Goal: Transaction & Acquisition: Purchase product/service

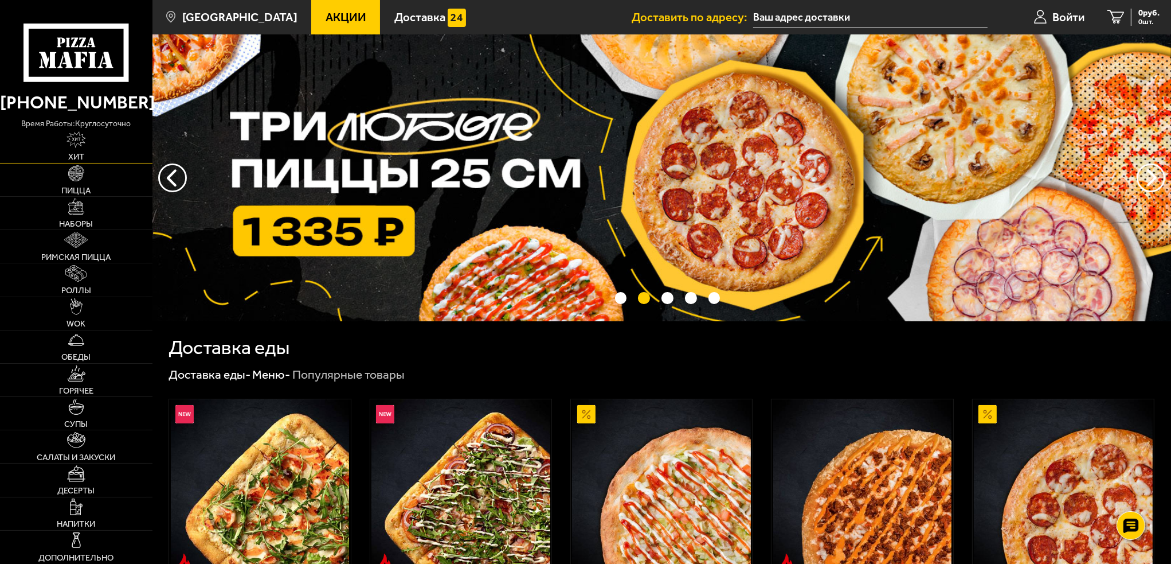
click at [92, 159] on link "Хит" at bounding box center [76, 146] width 153 height 33
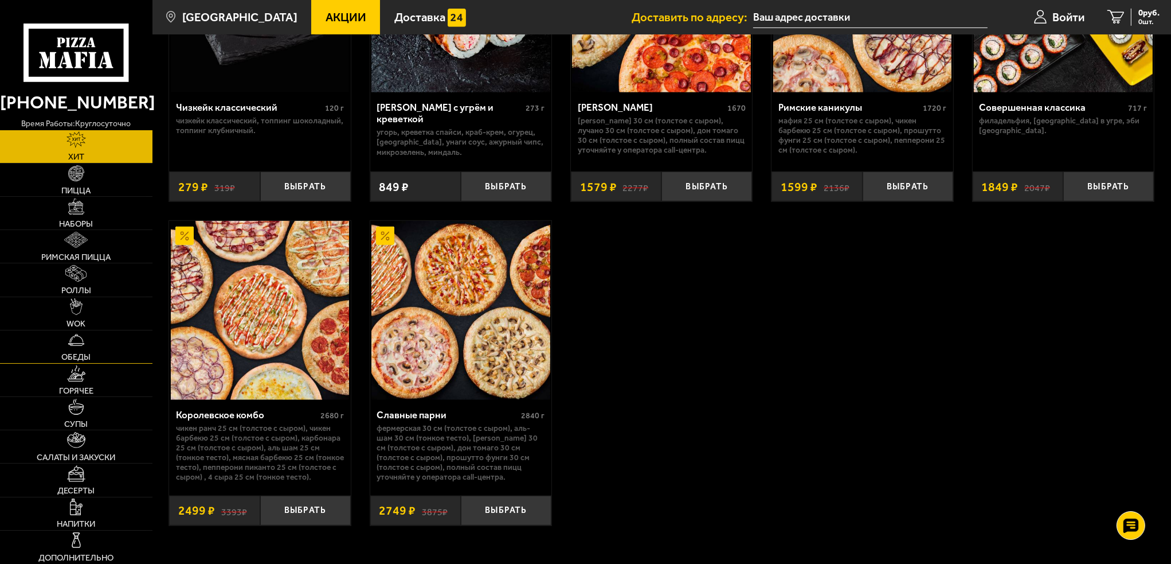
scroll to position [860, 0]
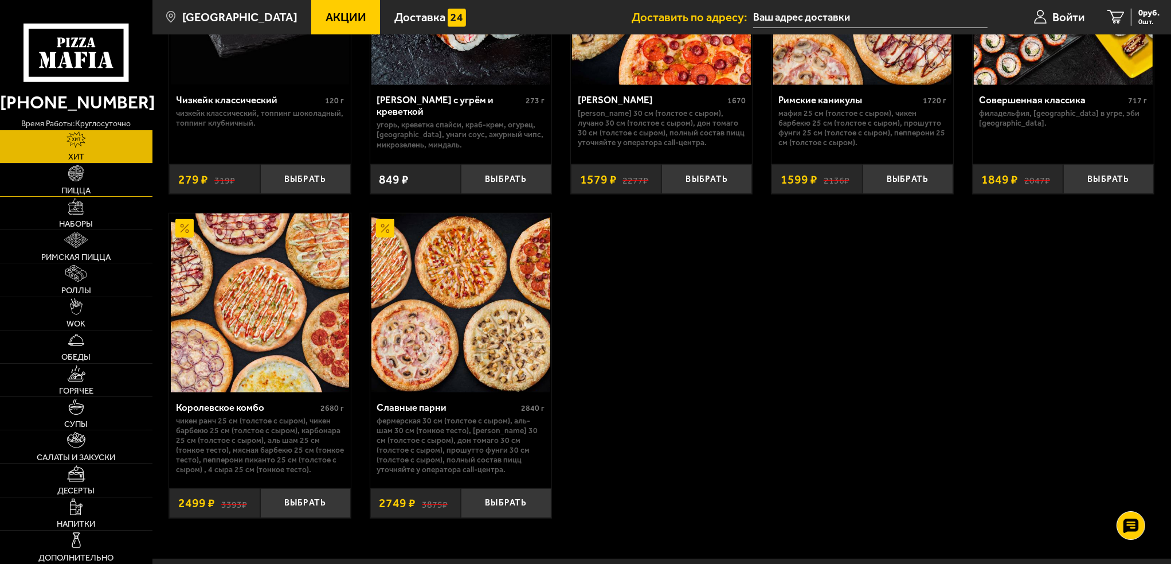
click at [89, 186] on span "Пицца" at bounding box center [75, 190] width 29 height 9
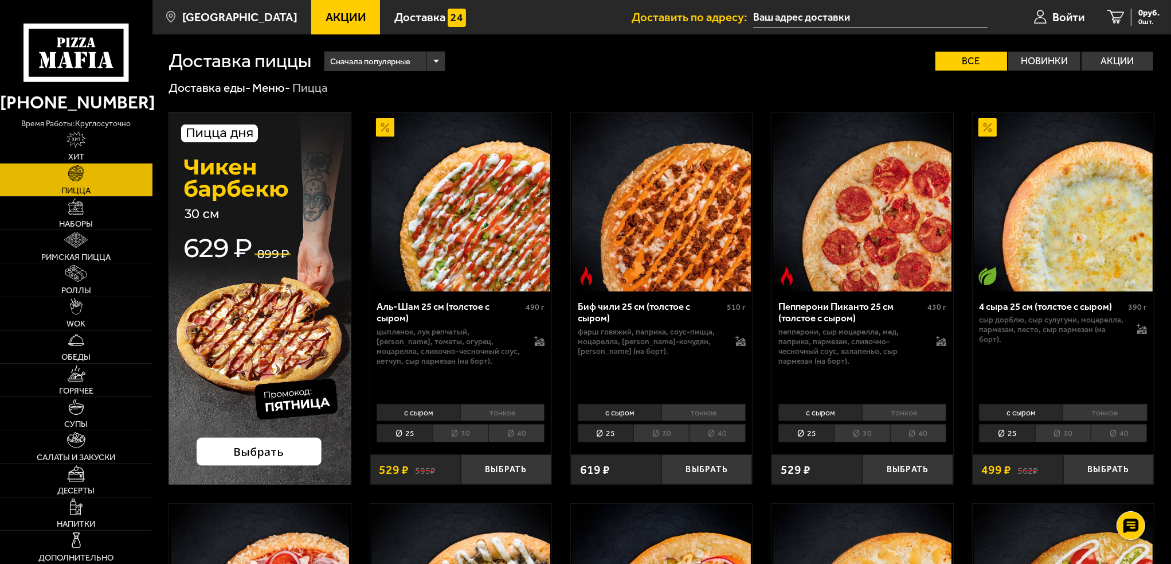
click at [530, 436] on li "40" at bounding box center [517, 433] width 56 height 18
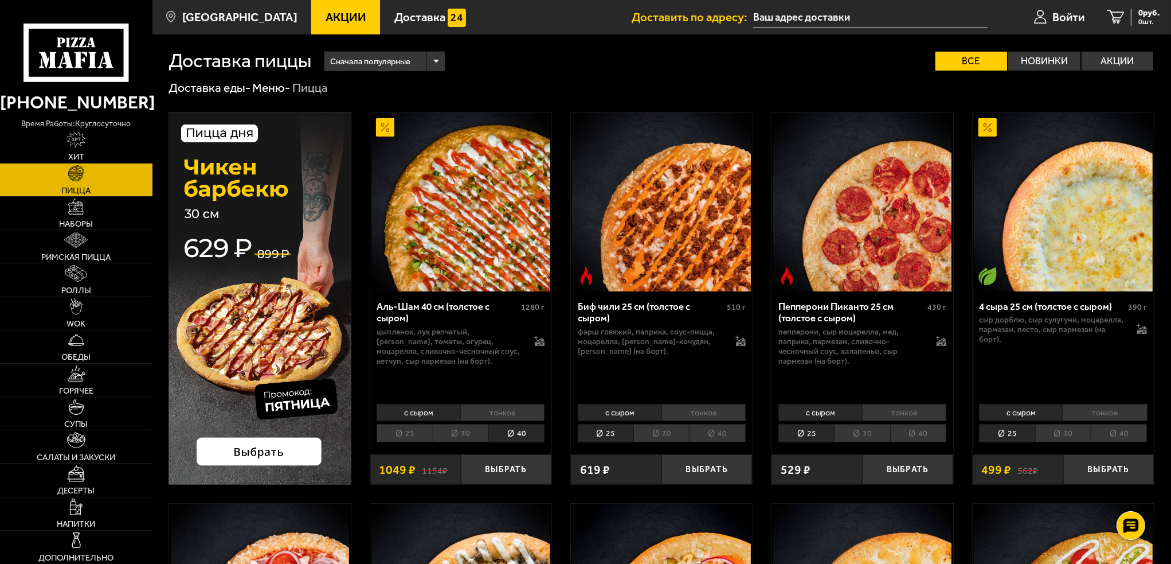
click at [411, 434] on li "25" at bounding box center [405, 433] width 56 height 18
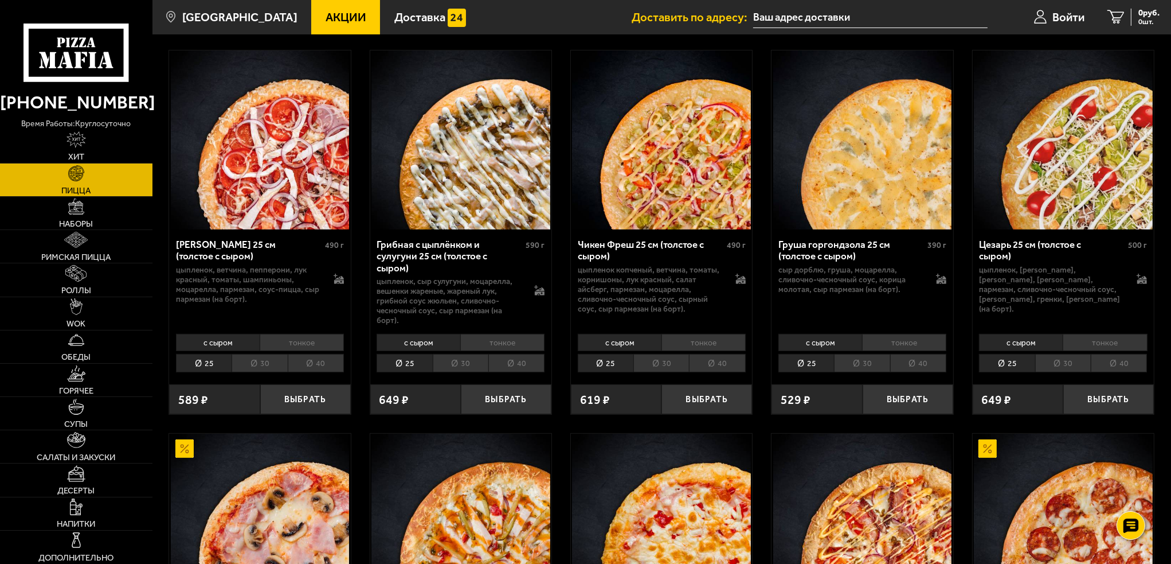
scroll to position [459, 0]
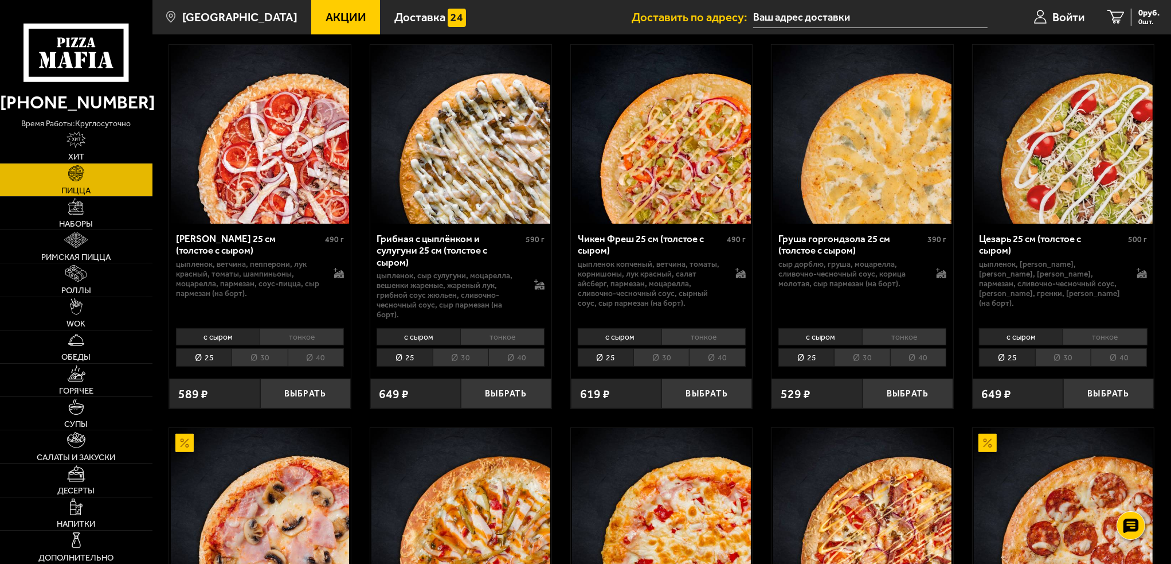
click at [1115, 357] on li "40" at bounding box center [1119, 357] width 56 height 18
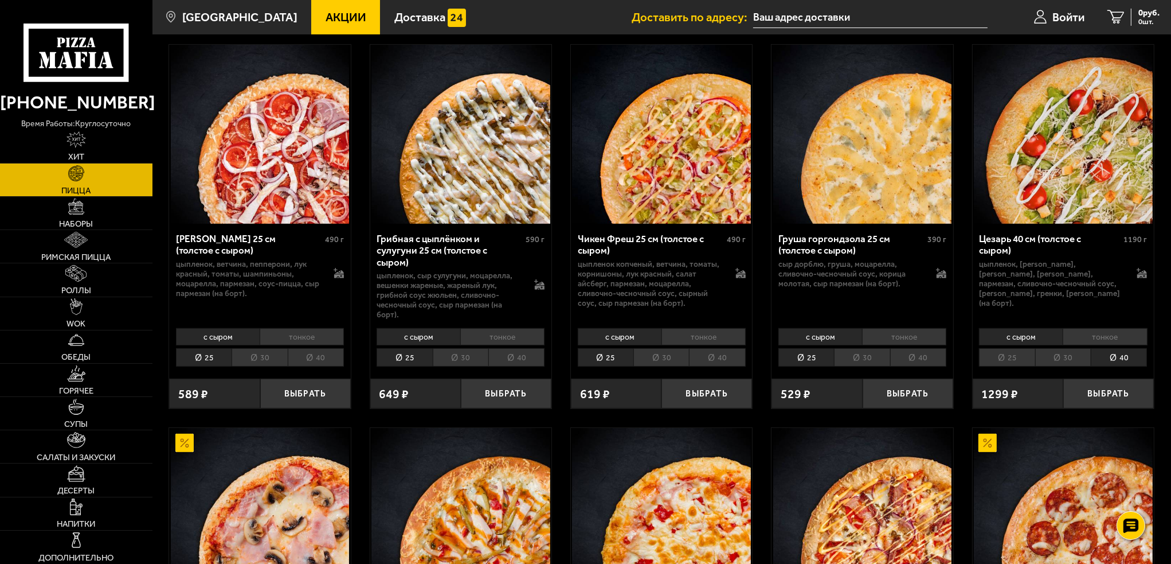
click at [1001, 356] on li "25" at bounding box center [1007, 357] width 56 height 18
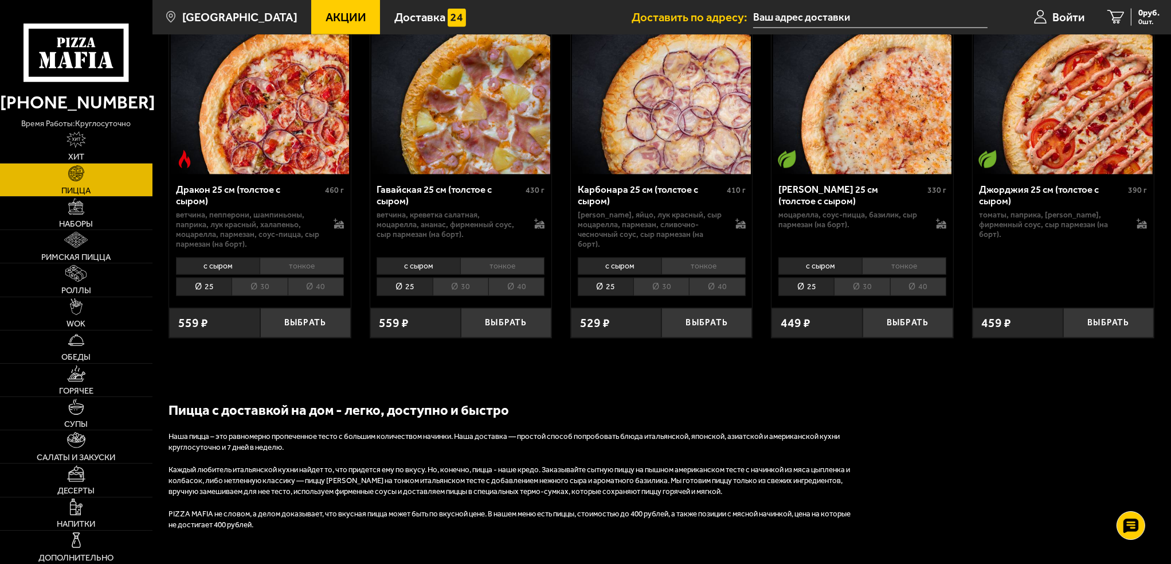
scroll to position [2007, 0]
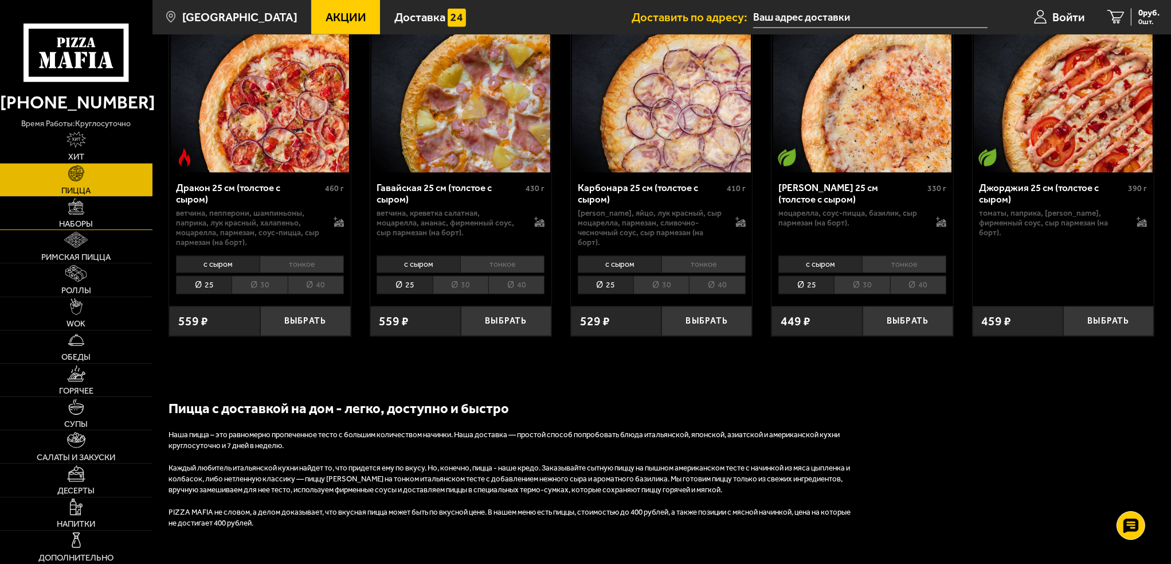
click at [61, 223] on span "Наборы" at bounding box center [76, 224] width 34 height 9
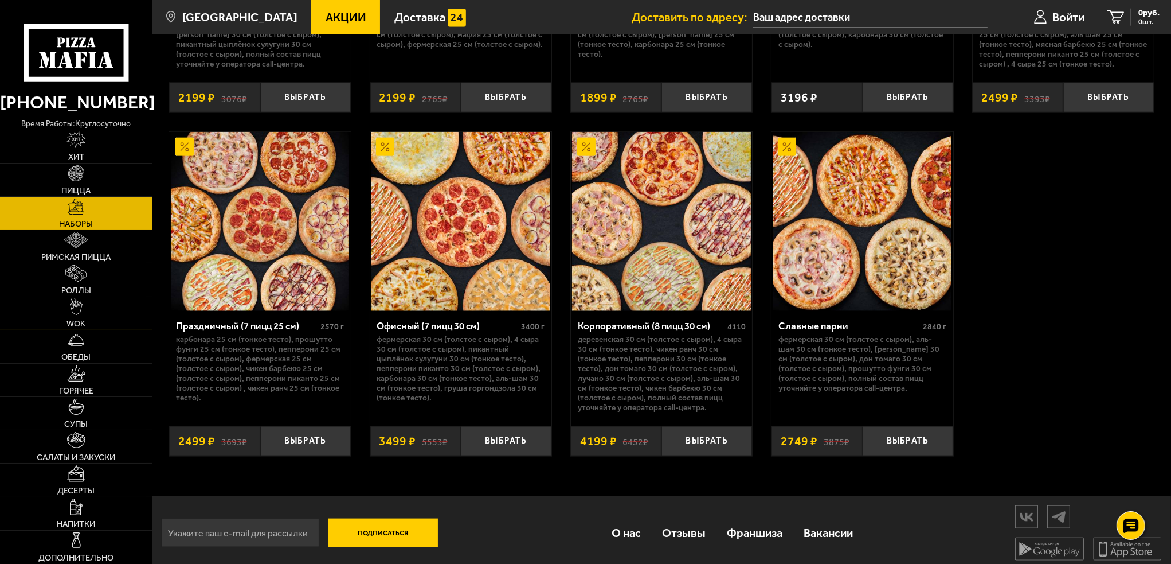
scroll to position [1858, 0]
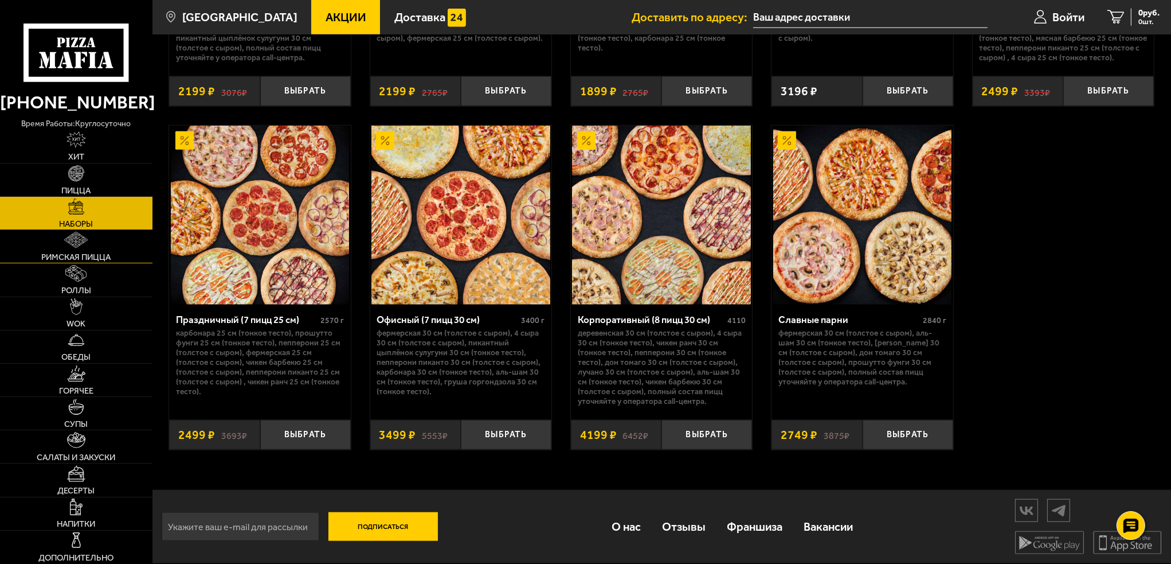
click at [112, 256] on link "Римская пицца" at bounding box center [76, 246] width 153 height 33
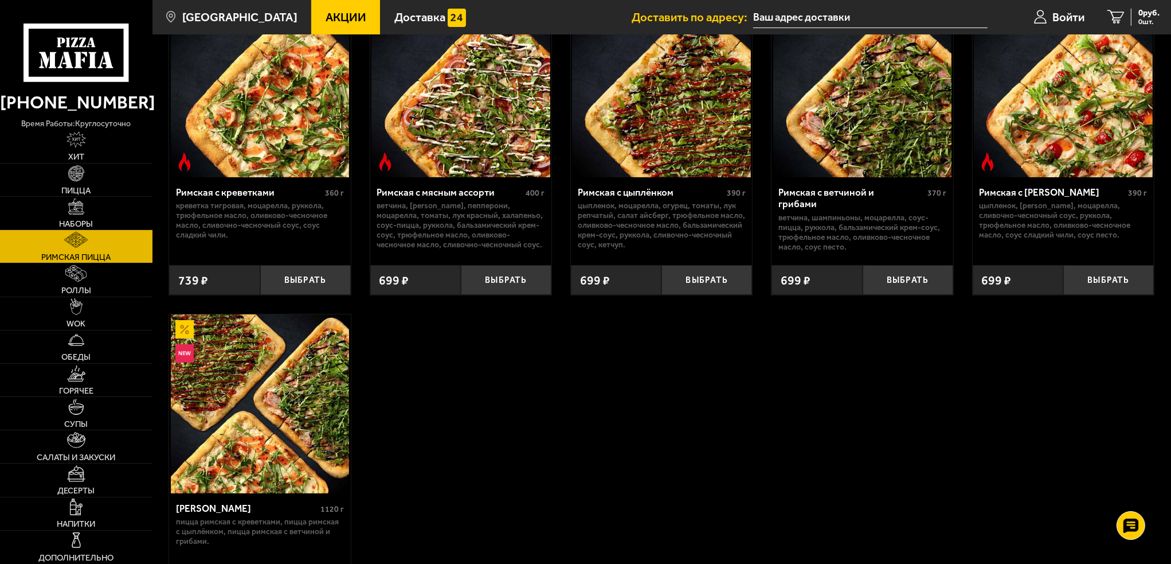
scroll to position [115, 0]
click at [82, 289] on span "Роллы" at bounding box center [76, 290] width 30 height 9
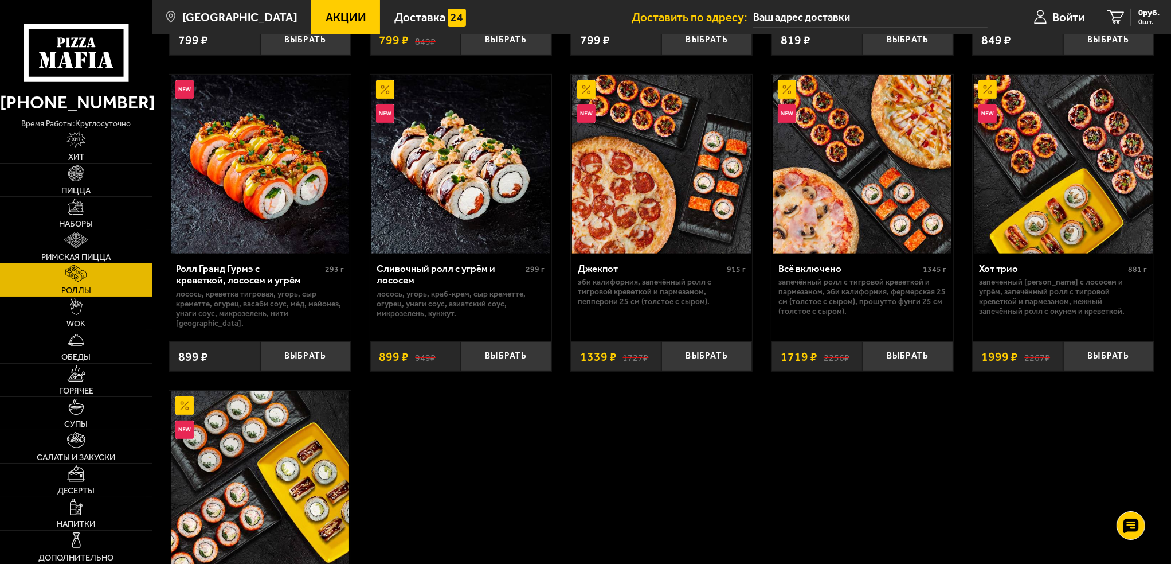
scroll to position [688, 0]
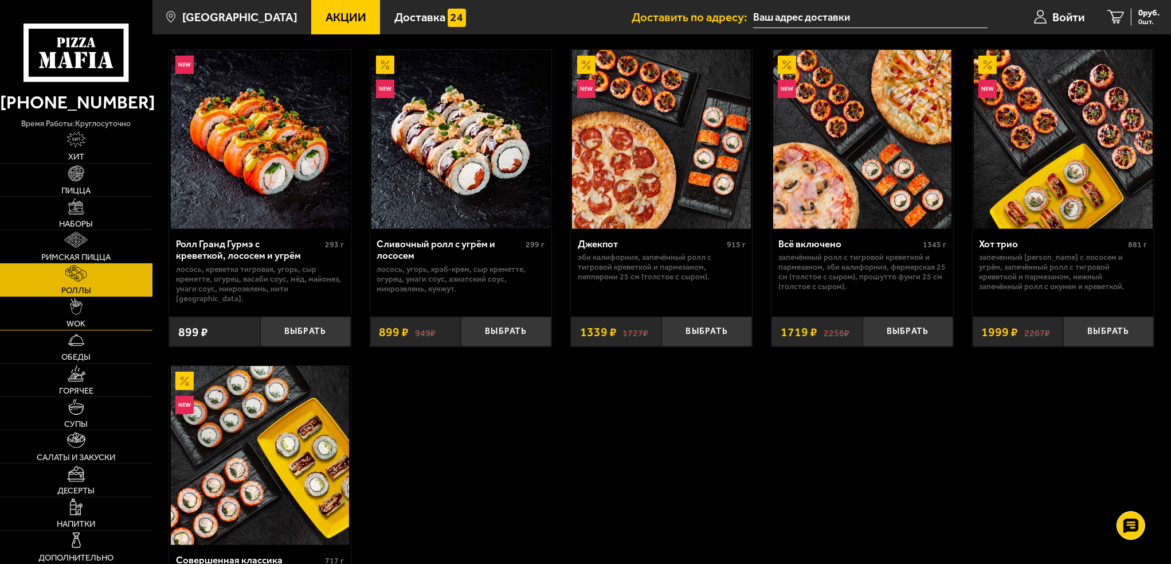
click at [90, 324] on link "WOK" at bounding box center [76, 313] width 153 height 33
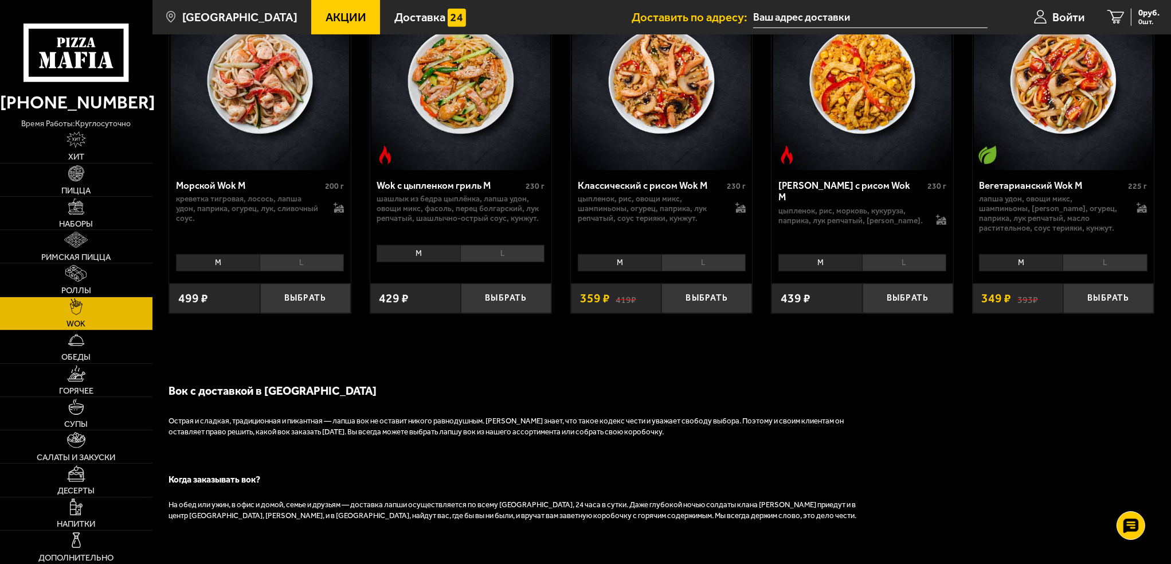
scroll to position [803, 0]
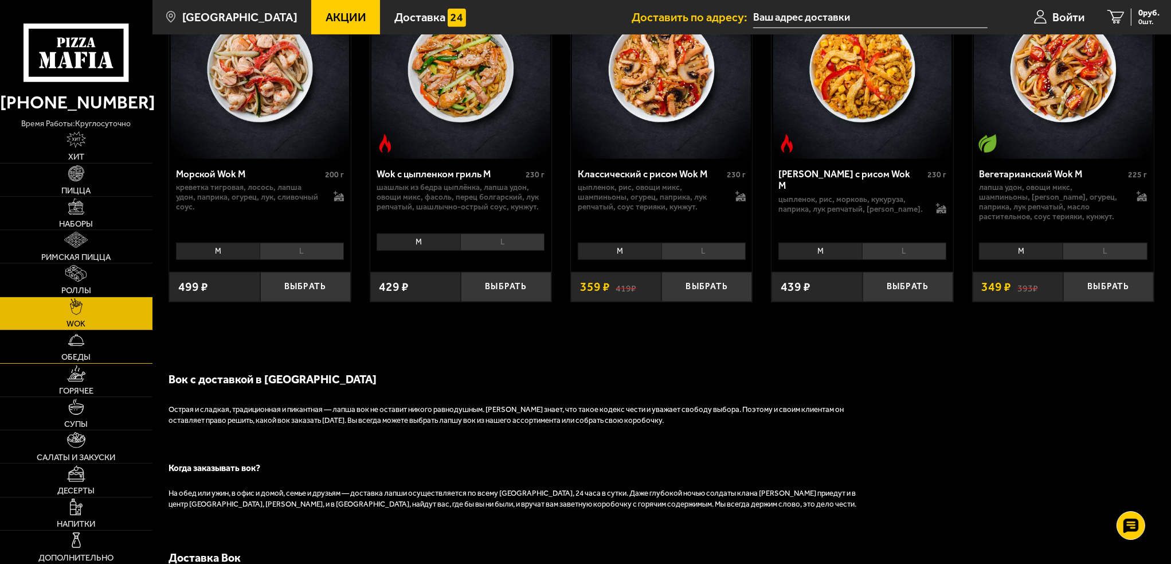
click at [93, 358] on link "Обеды" at bounding box center [76, 346] width 153 height 33
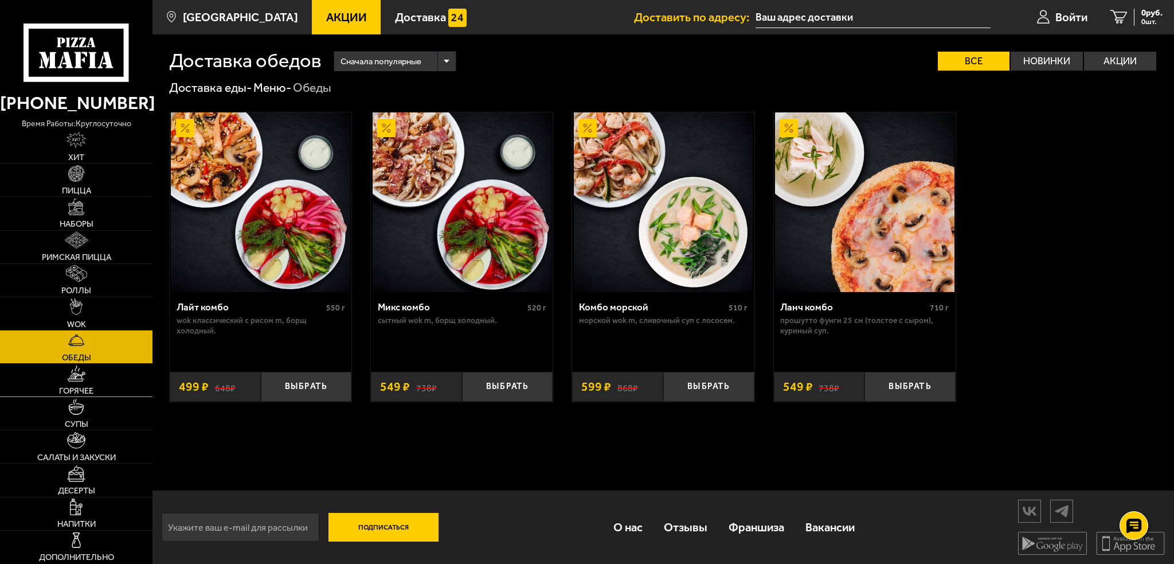
click at [96, 384] on link "Горячее" at bounding box center [76, 380] width 153 height 33
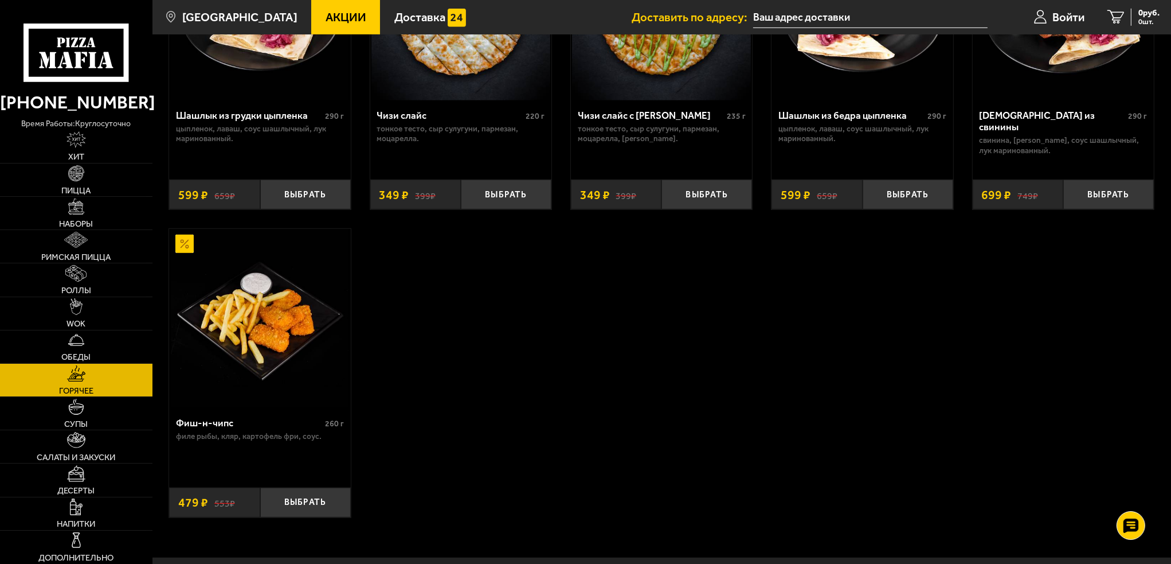
scroll to position [917, 0]
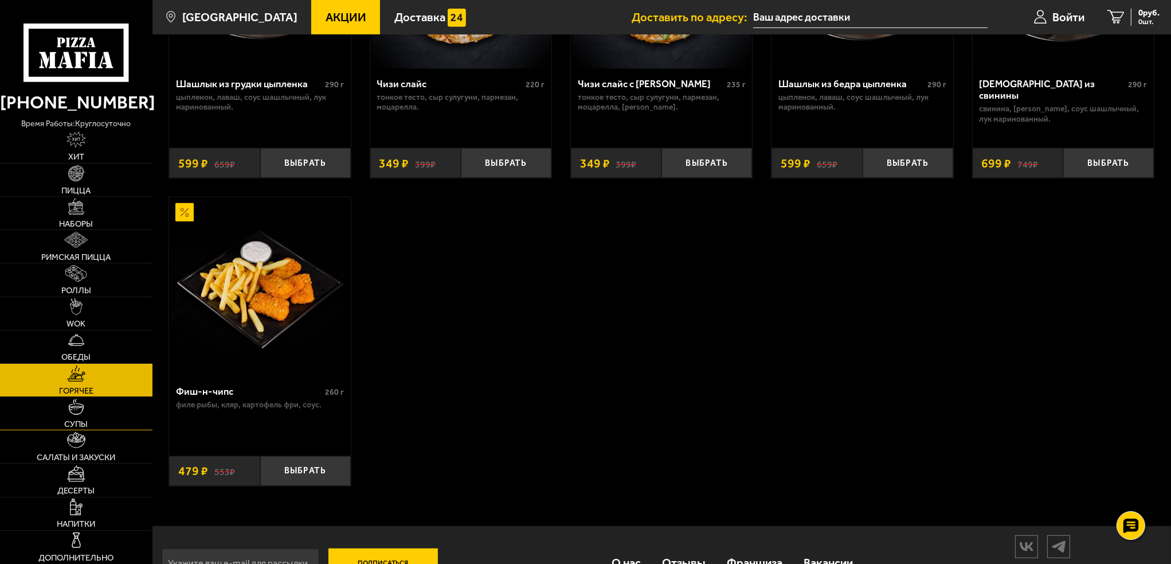
click at [62, 419] on link "Супы" at bounding box center [76, 413] width 153 height 33
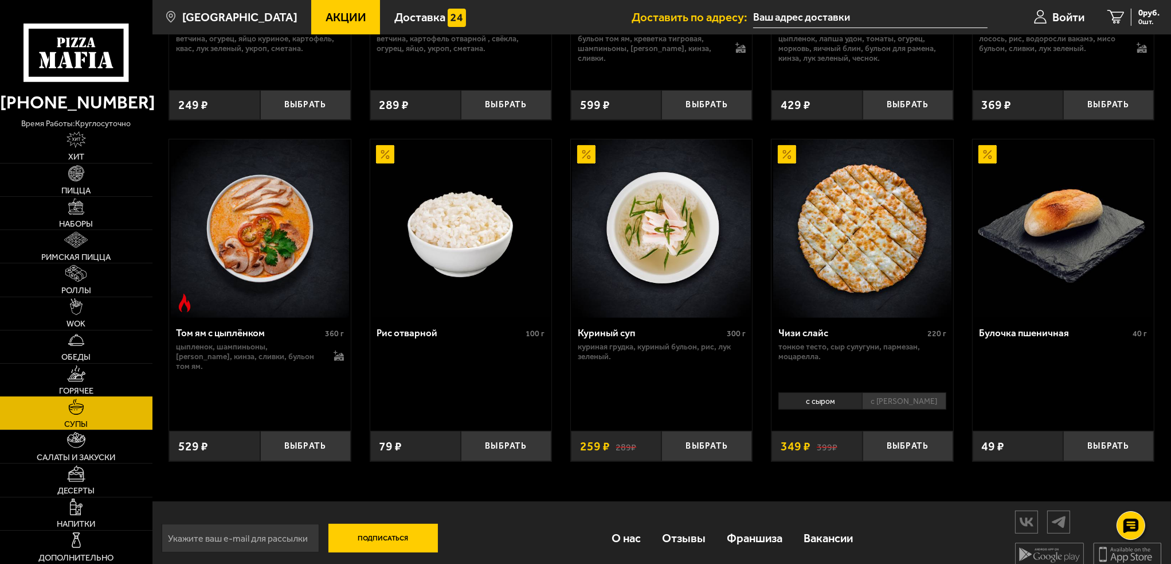
scroll to position [433, 0]
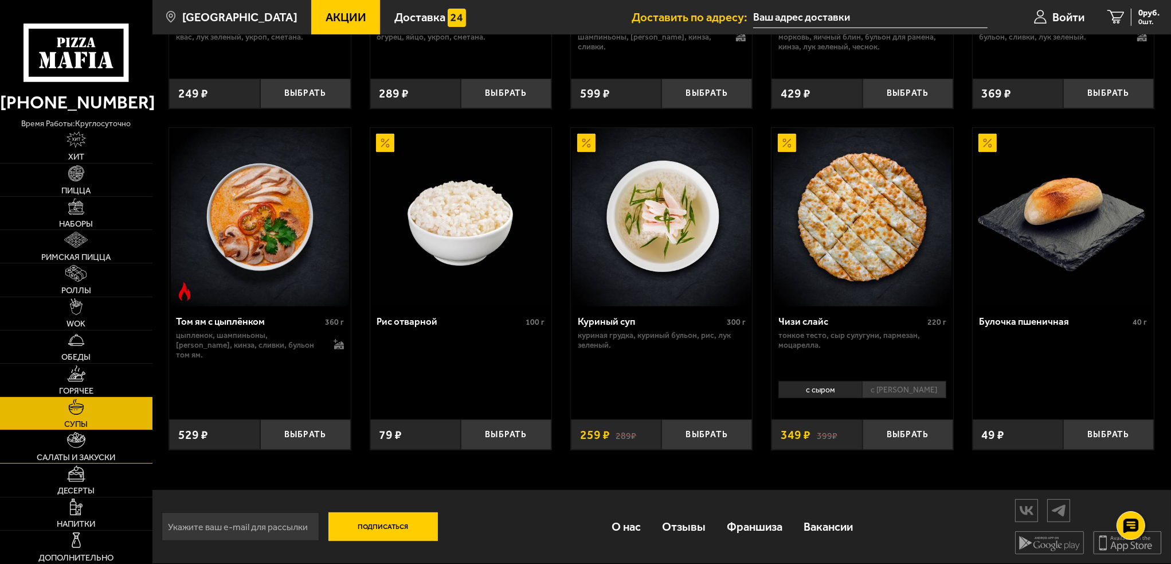
click at [87, 456] on span "Салаты и закуски" at bounding box center [76, 457] width 79 height 9
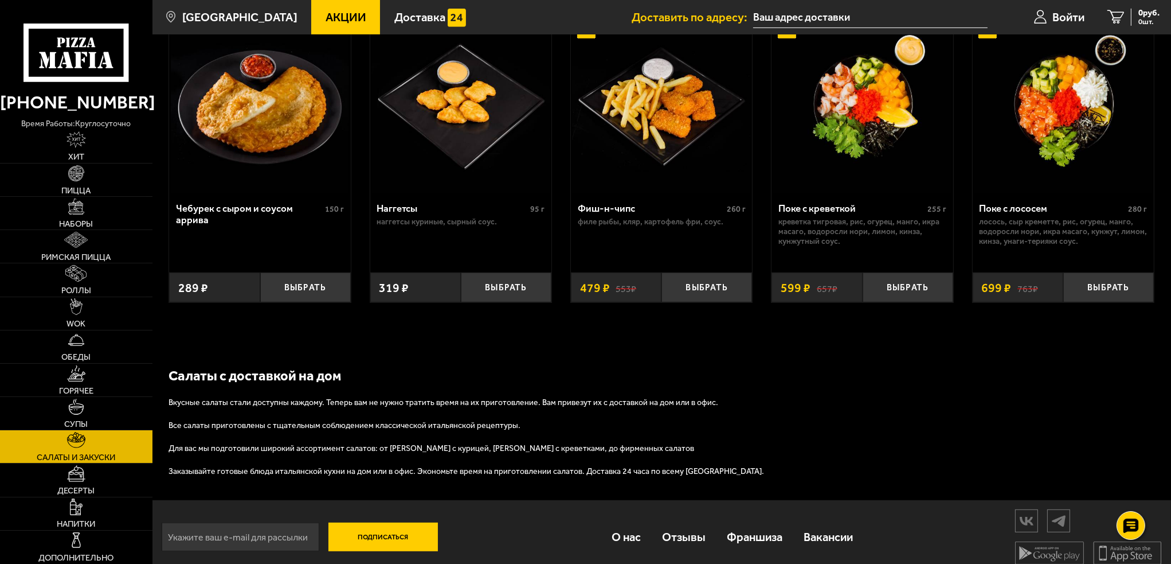
scroll to position [791, 0]
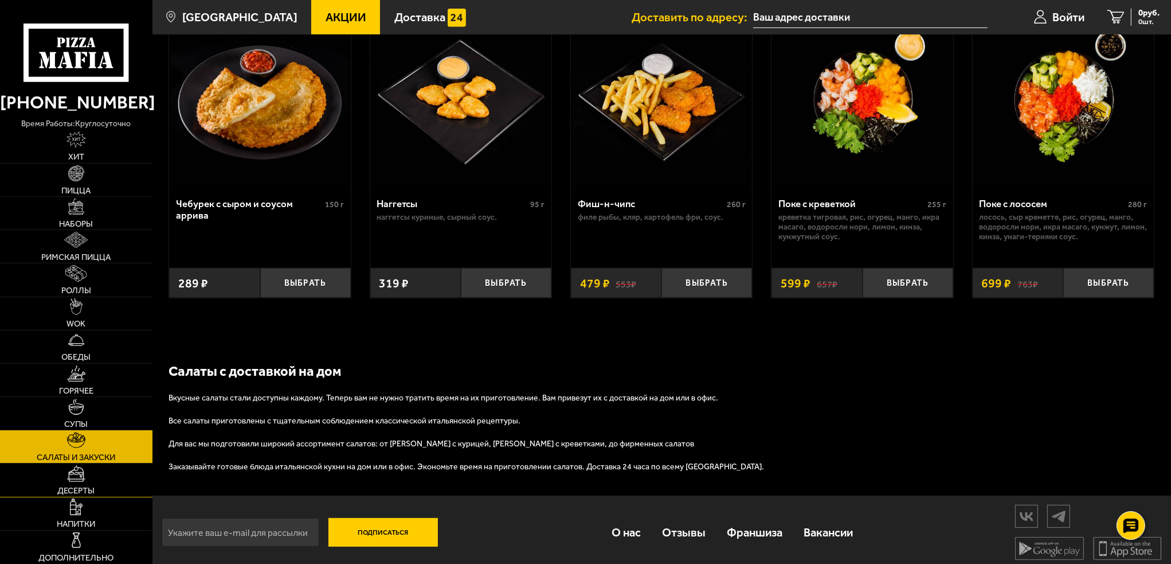
click at [91, 483] on link "Десерты" at bounding box center [76, 479] width 153 height 33
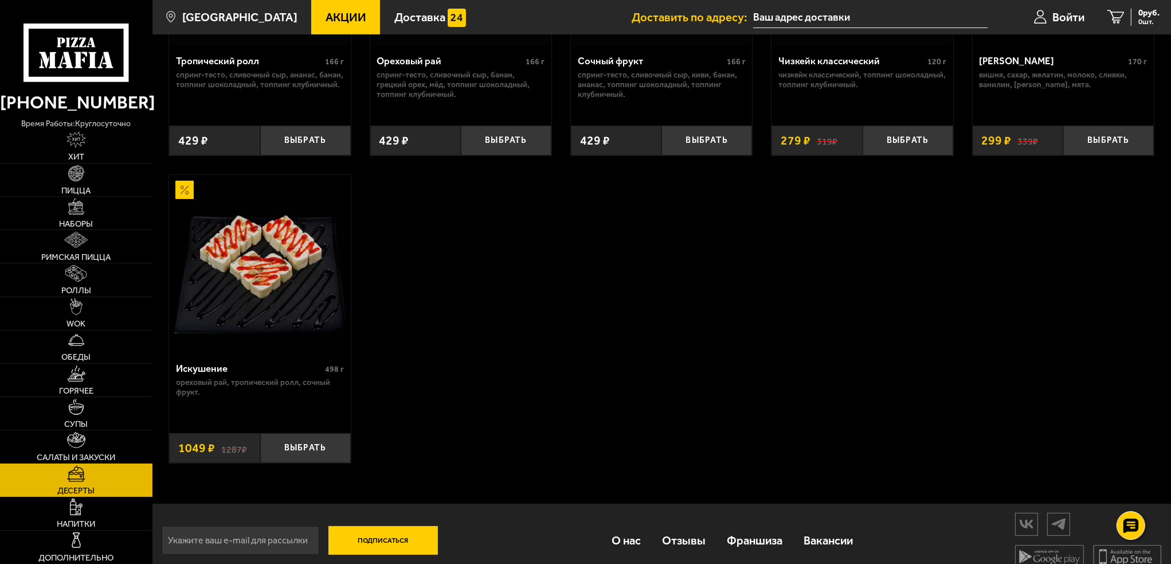
scroll to position [567, 0]
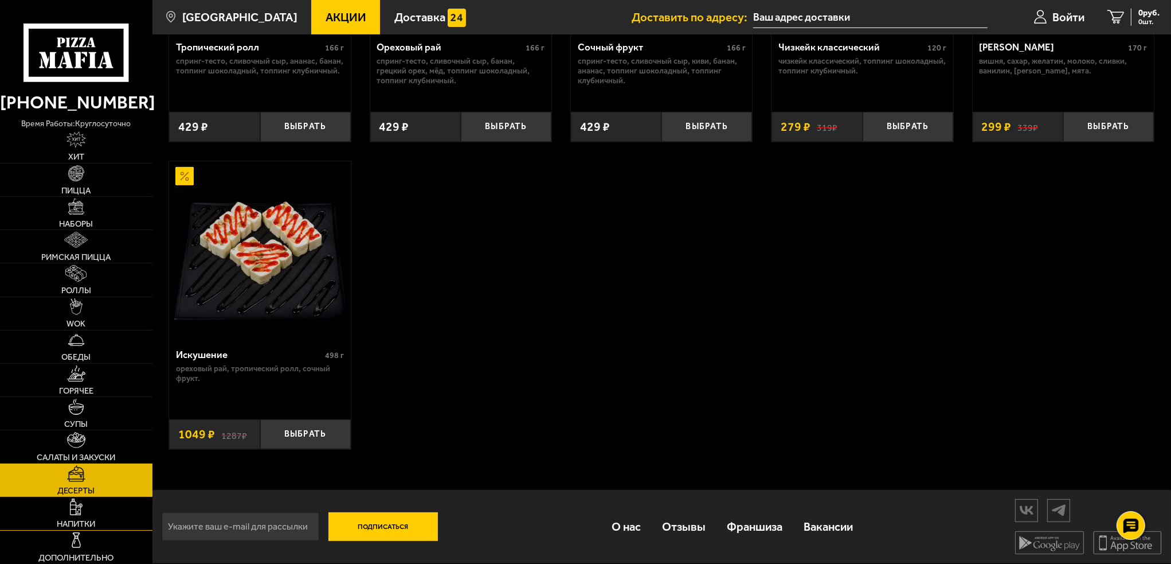
click at [82, 512] on img at bounding box center [76, 506] width 13 height 17
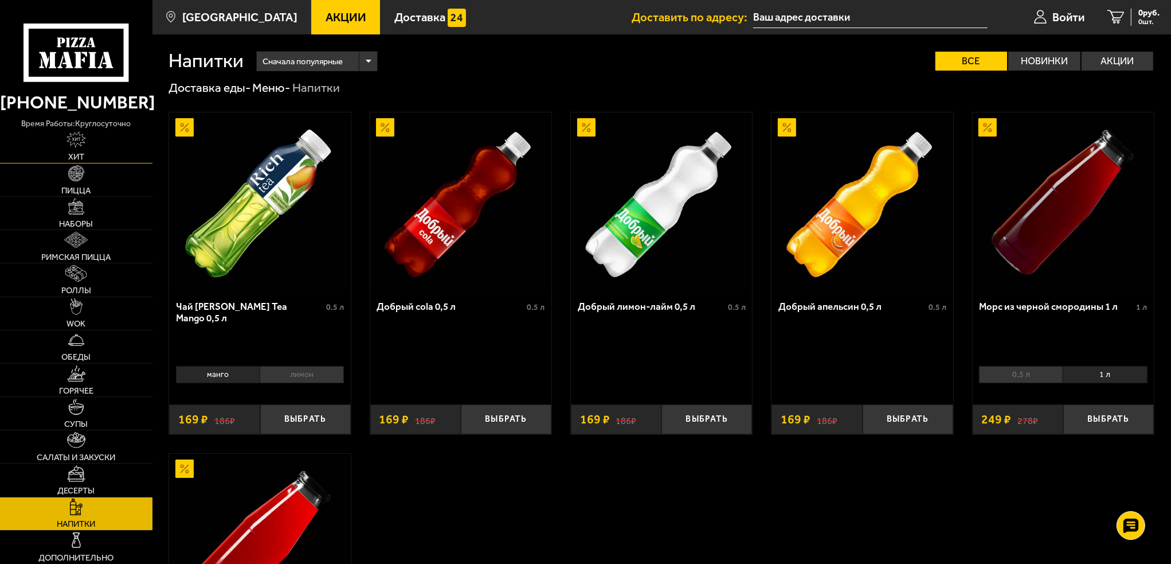
click at [73, 161] on span "Хит" at bounding box center [76, 157] width 16 height 9
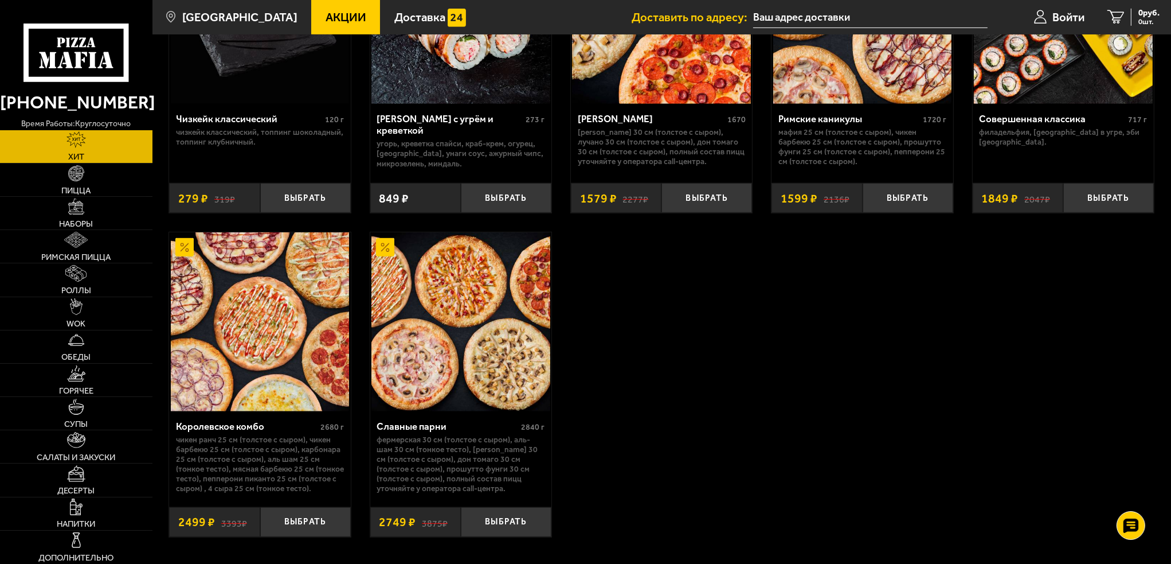
scroll to position [930, 0]
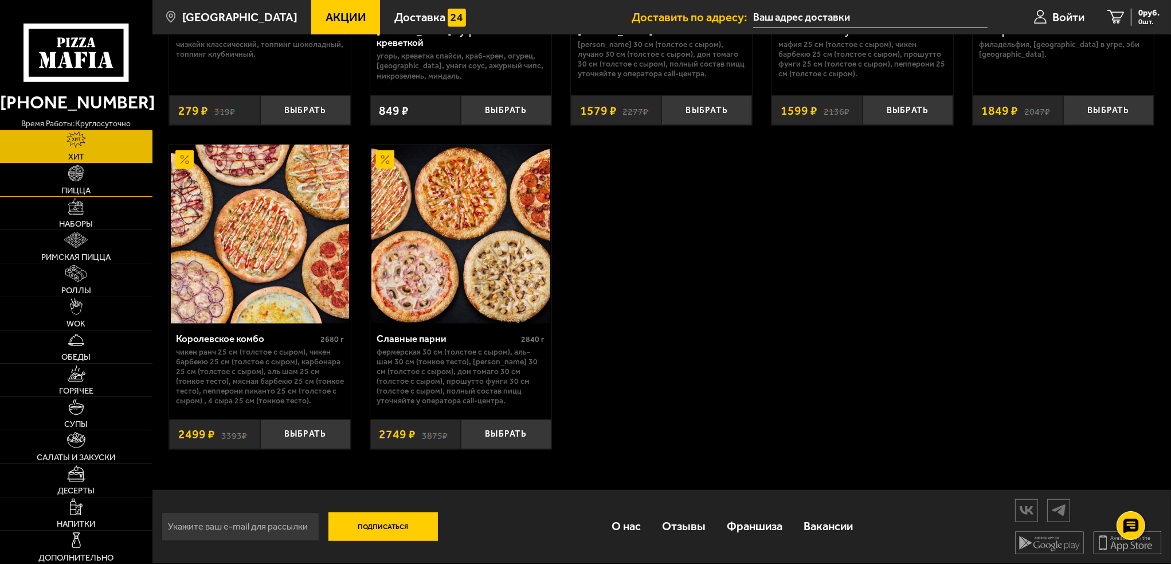
click at [79, 186] on span "Пицца" at bounding box center [75, 190] width 29 height 9
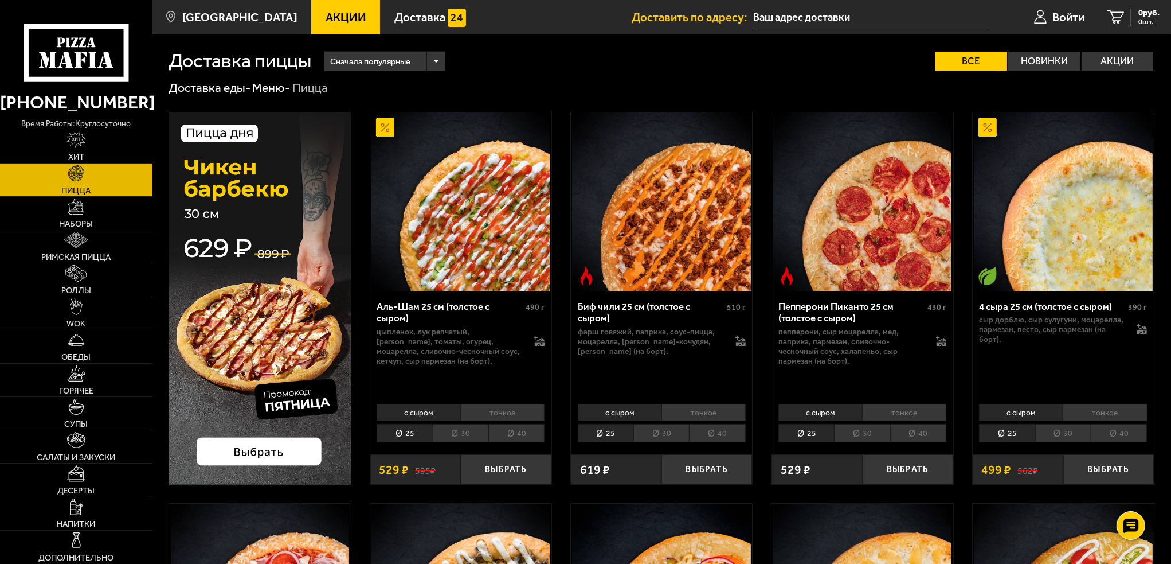
click at [516, 432] on li "40" at bounding box center [517, 433] width 56 height 18
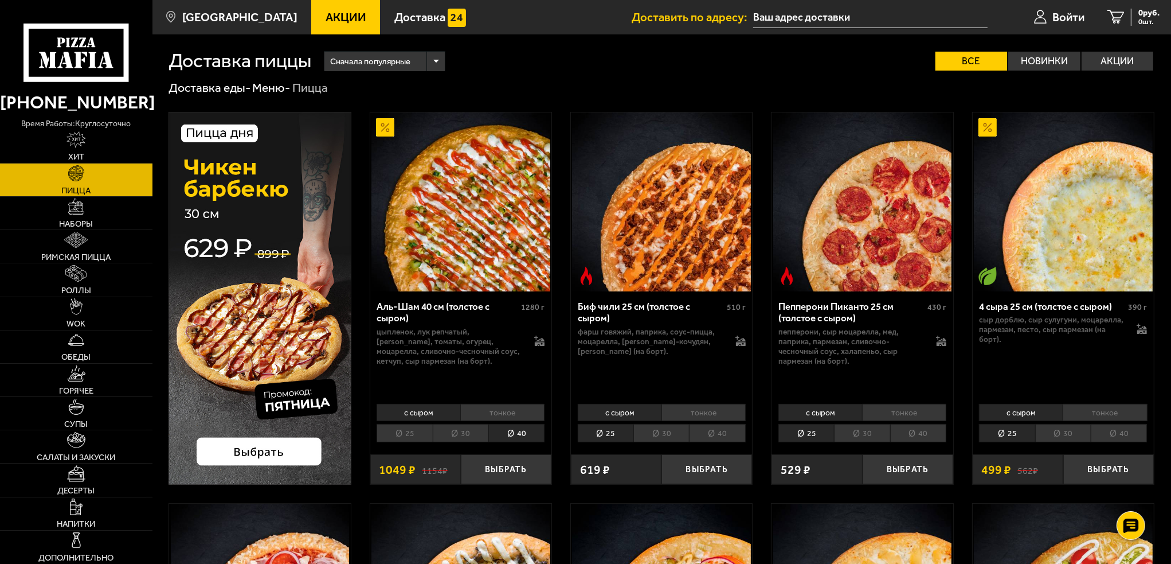
click at [728, 437] on li "40" at bounding box center [717, 433] width 56 height 18
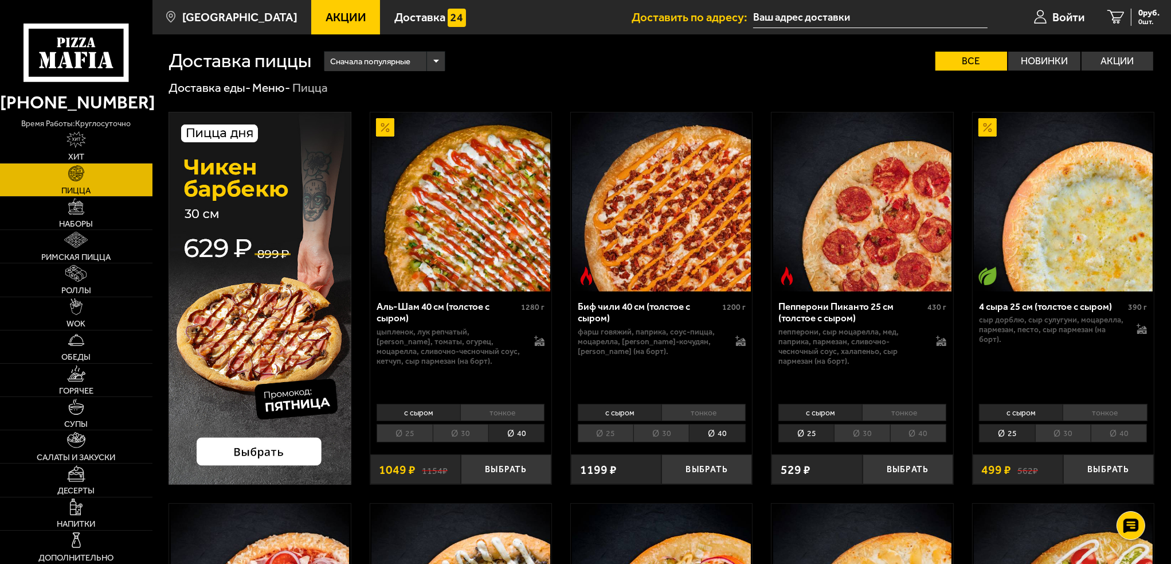
click at [932, 431] on li "40" at bounding box center [918, 433] width 56 height 18
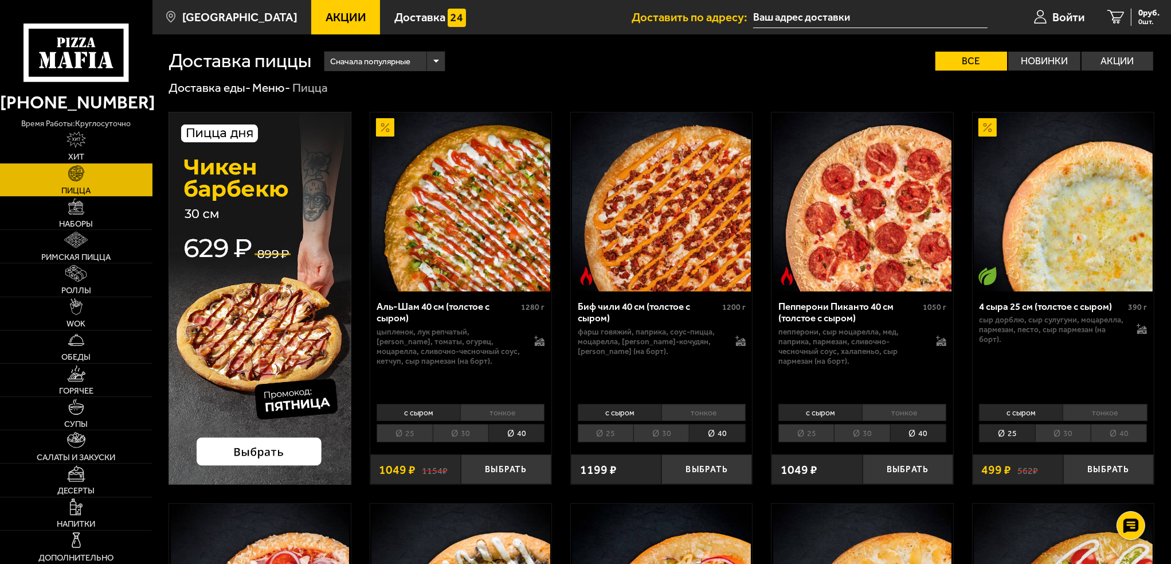
click at [1126, 432] on li "40" at bounding box center [1119, 433] width 56 height 18
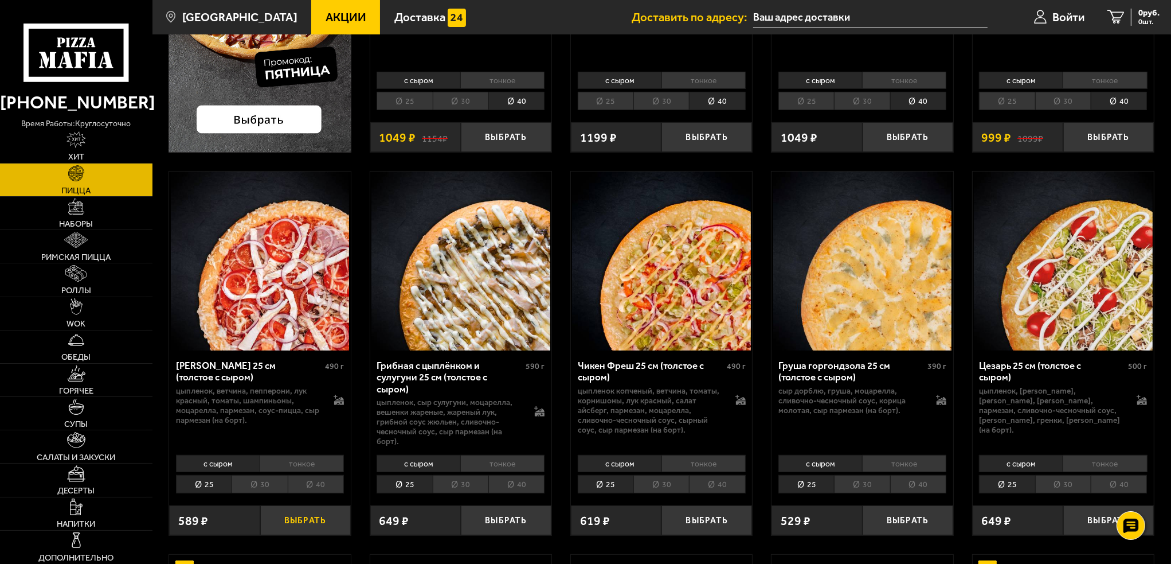
scroll to position [344, 0]
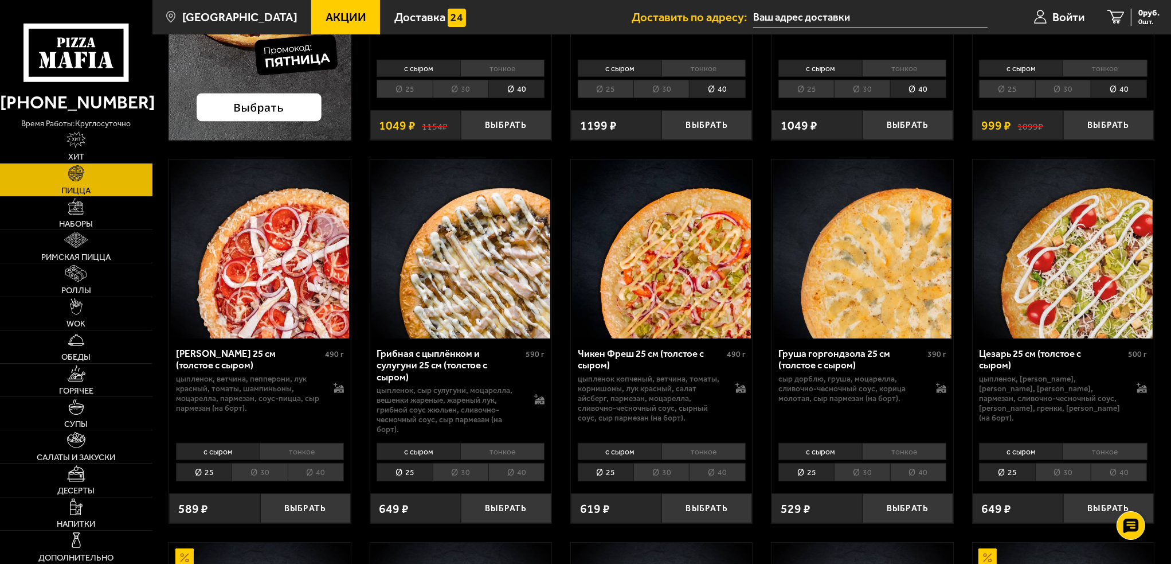
click at [321, 471] on li "40" at bounding box center [316, 472] width 56 height 18
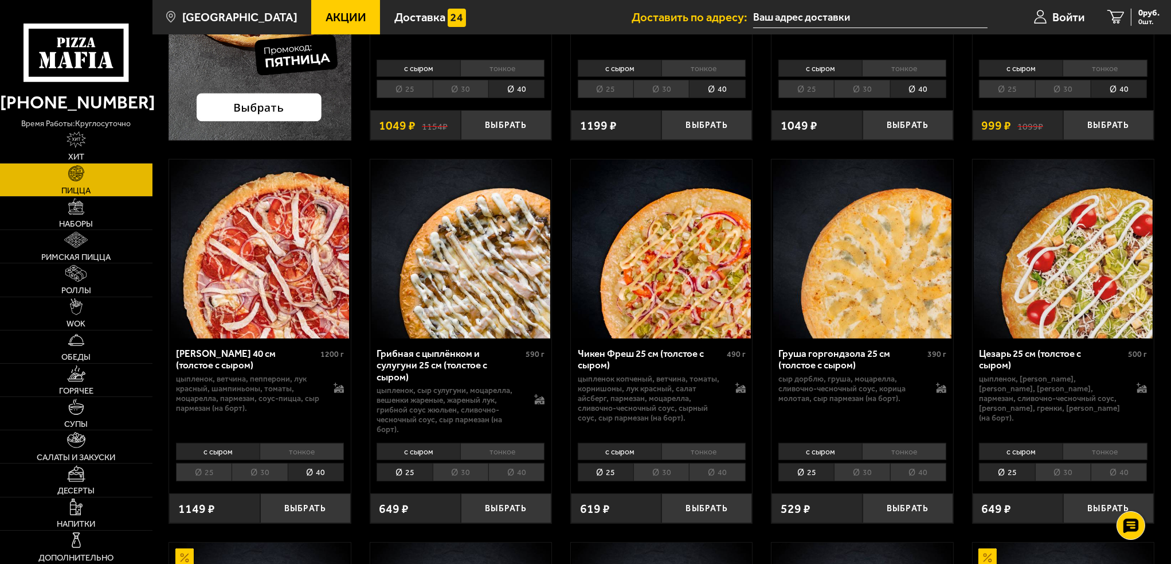
click at [522, 470] on li "40" at bounding box center [517, 472] width 56 height 18
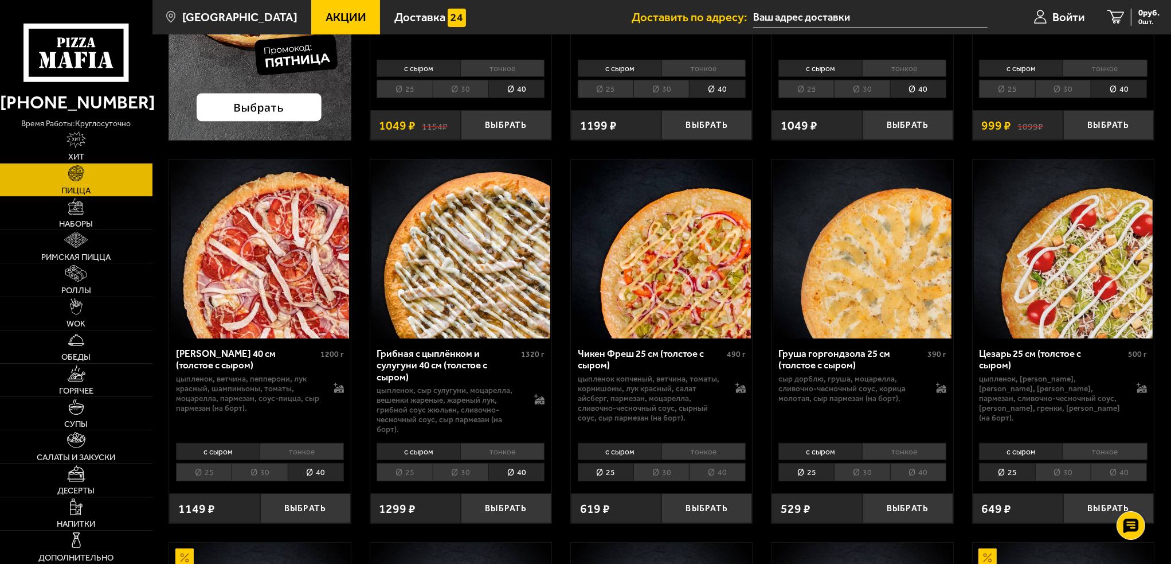
click at [734, 474] on li "40" at bounding box center [717, 472] width 56 height 18
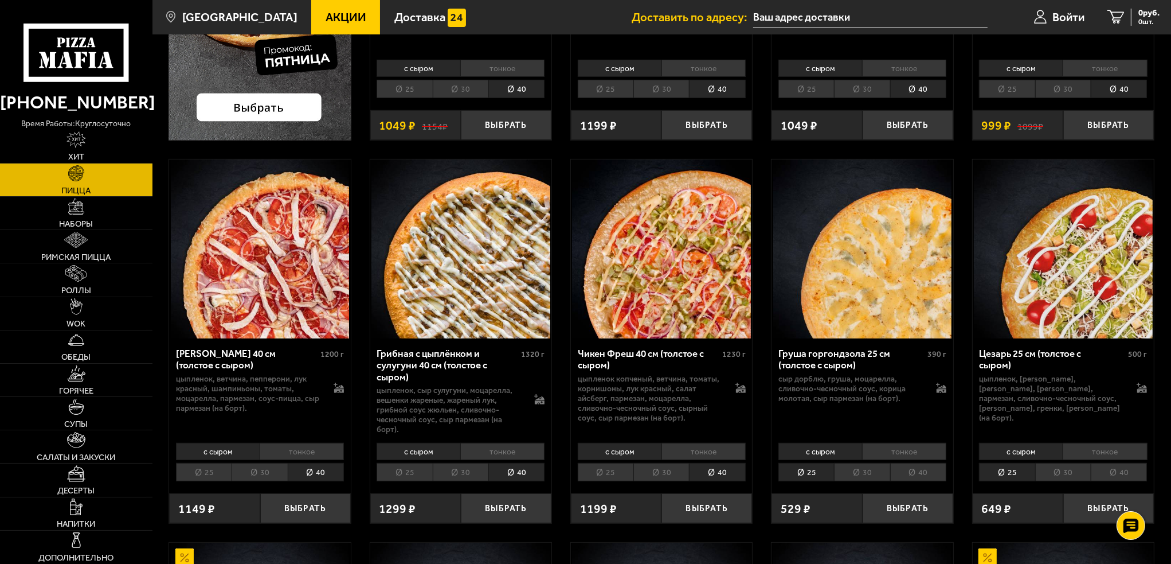
click at [922, 475] on li "40" at bounding box center [918, 472] width 56 height 18
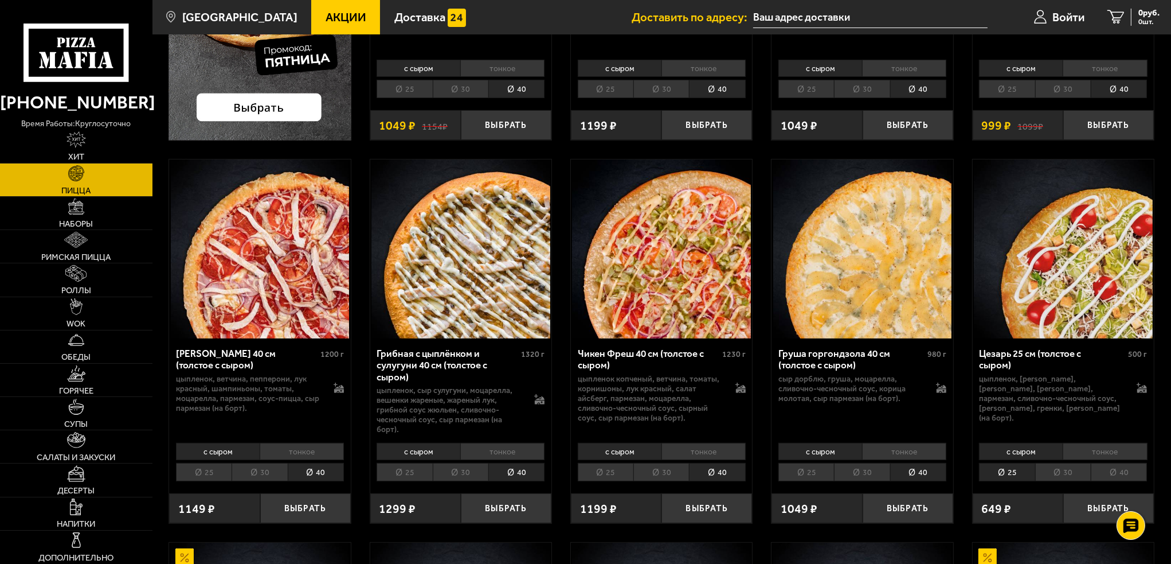
click at [1128, 472] on li "40" at bounding box center [1119, 472] width 56 height 18
